Goal: Task Accomplishment & Management: Manage account settings

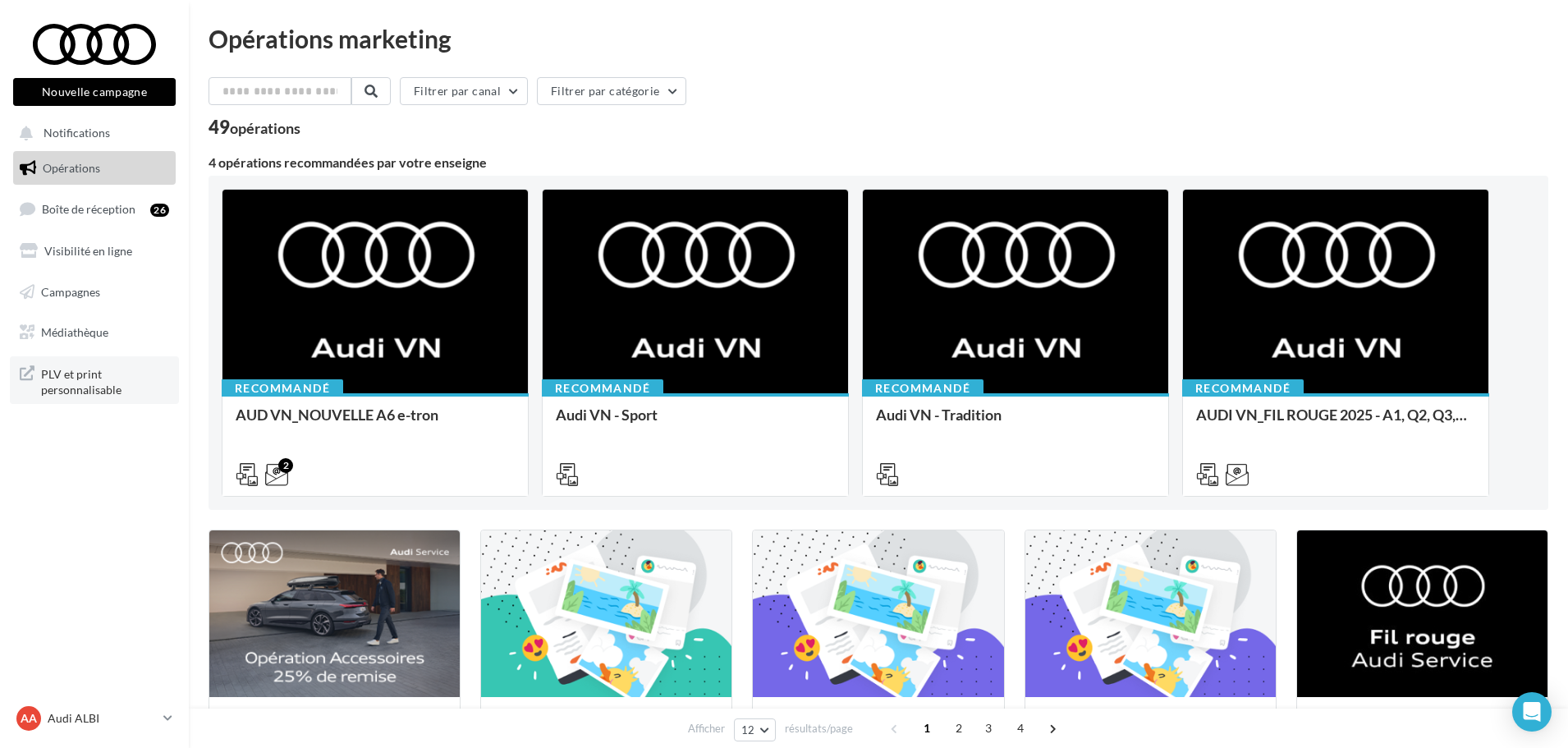
click at [60, 377] on span "PLV et print personnalisable" at bounding box center [105, 380] width 128 height 35
click at [98, 41] on div at bounding box center [94, 43] width 131 height 41
click at [165, 718] on icon at bounding box center [168, 717] width 9 height 14
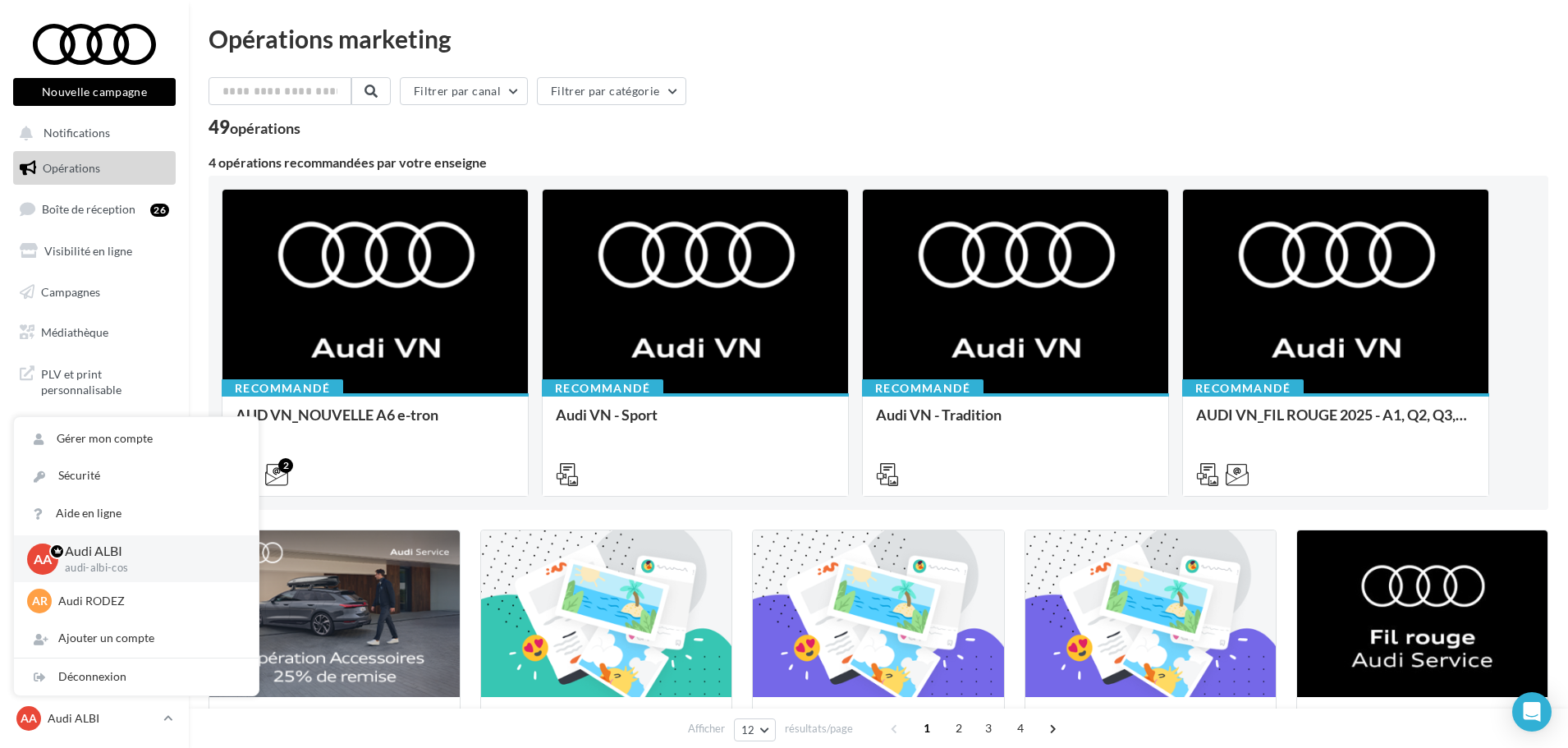
click at [103, 559] on p "Audi ALBI" at bounding box center [148, 551] width 167 height 19
click at [88, 672] on div "Déconnexion" at bounding box center [136, 676] width 245 height 37
